Goal: Navigation & Orientation: Find specific page/section

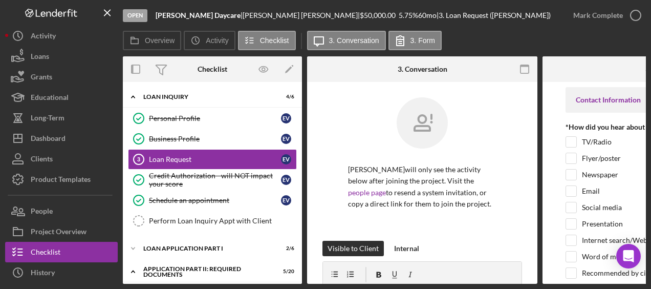
scroll to position [58, 0]
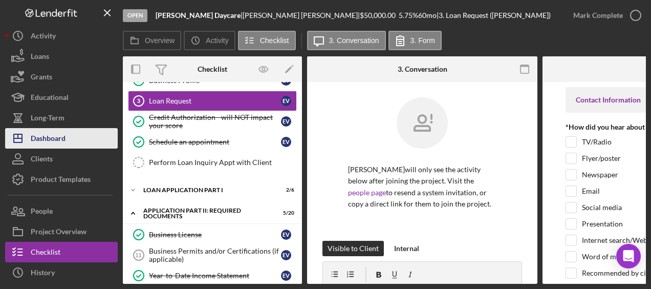
click at [77, 135] on button "Icon/Dashboard Dashboard" at bounding box center [61, 138] width 113 height 20
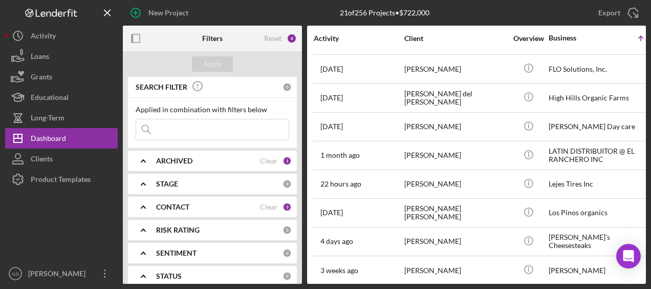
scroll to position [256, 0]
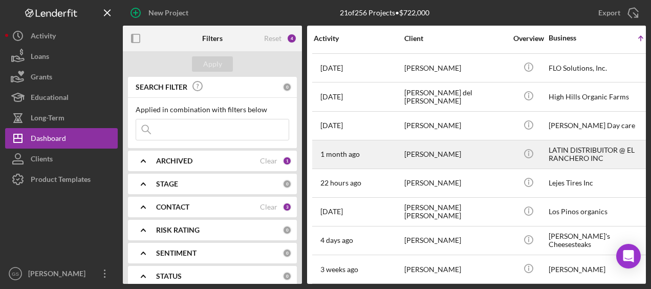
click at [411, 151] on div "[PERSON_NAME]" at bounding box center [455, 154] width 102 height 27
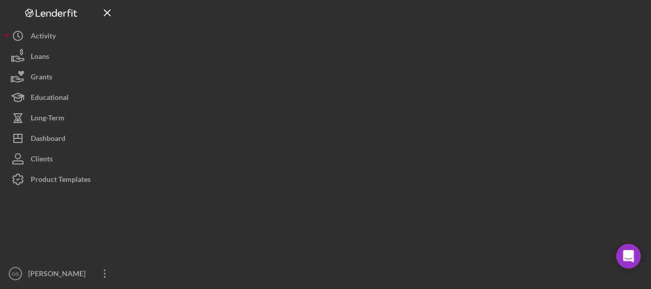
click at [411, 151] on div at bounding box center [384, 141] width 523 height 283
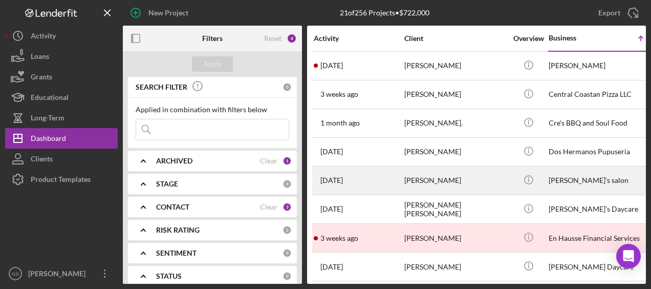
click at [630, 180] on div "[PERSON_NAME]’s salon" at bounding box center [599, 180] width 102 height 27
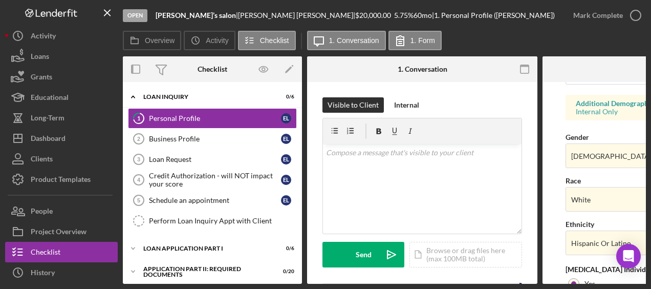
scroll to position [481, 0]
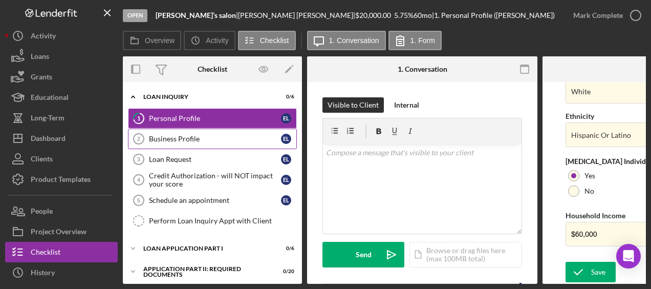
click at [187, 140] on div "Business Profile" at bounding box center [215, 139] width 132 height 8
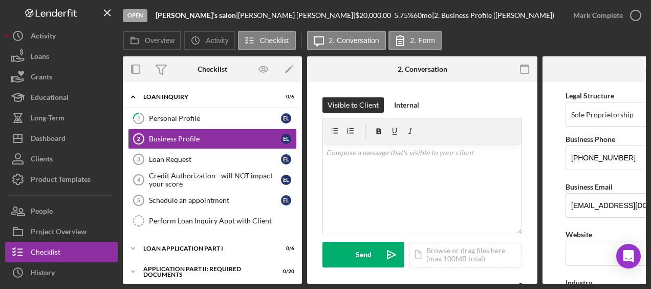
scroll to position [141, 0]
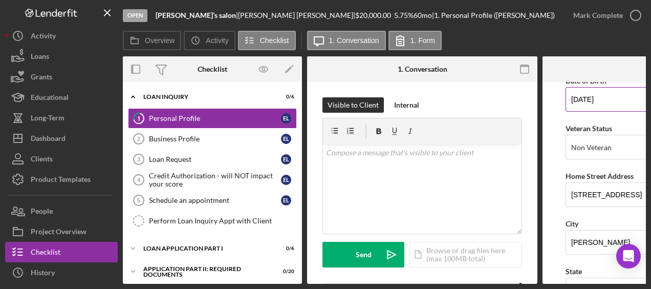
scroll to position [108, 0]
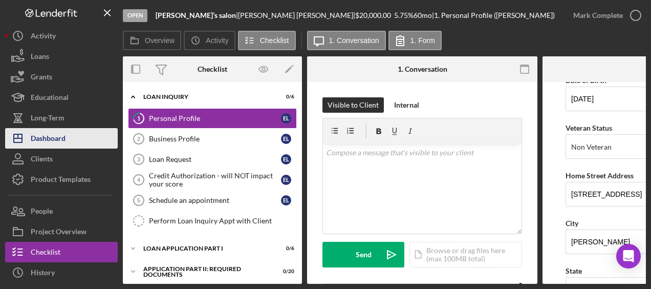
click at [74, 135] on button "Icon/Dashboard Dashboard" at bounding box center [61, 138] width 113 height 20
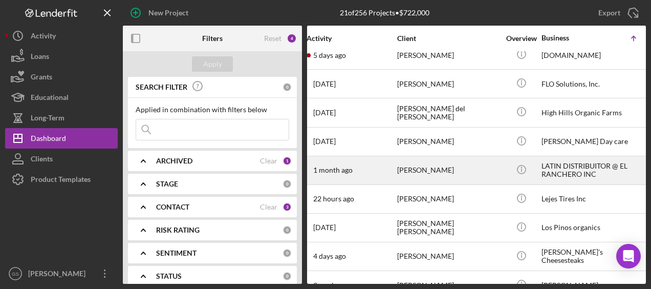
scroll to position [240, 0]
